Goal: Task Accomplishment & Management: Manage account settings

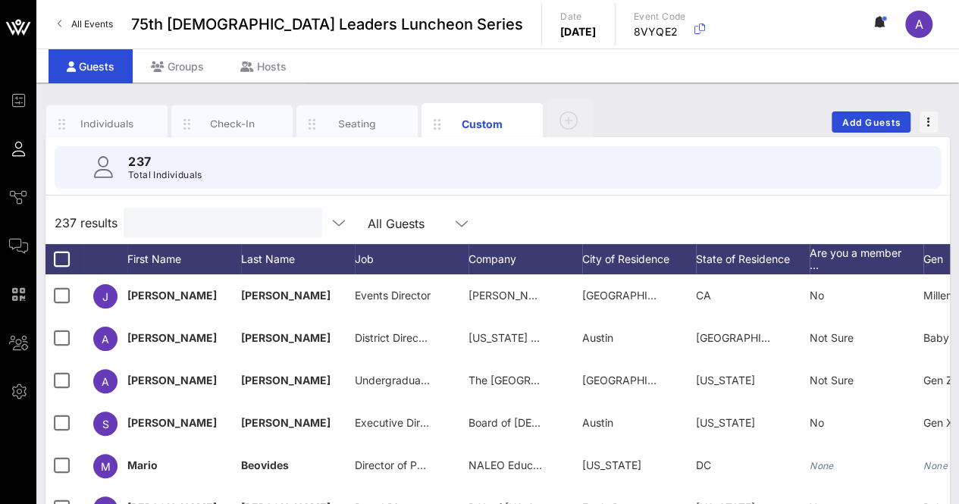
scroll to position [0, 52]
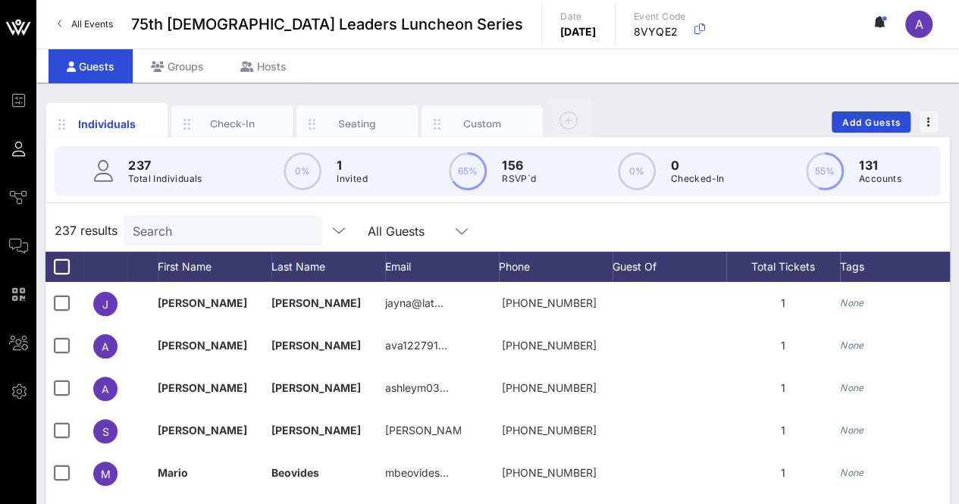
click at [652, 101] on div "Individuals Check-In Seating Custom Add Guests" at bounding box center [497, 122] width 905 height 49
